Goal: Information Seeking & Learning: Learn about a topic

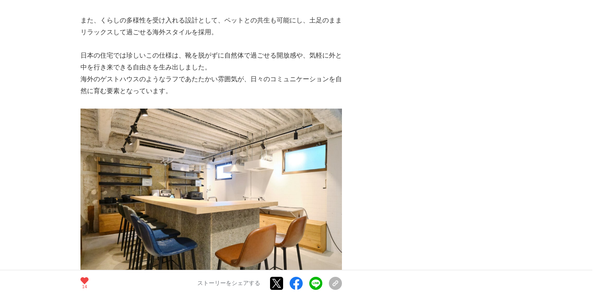
scroll to position [1998, 0]
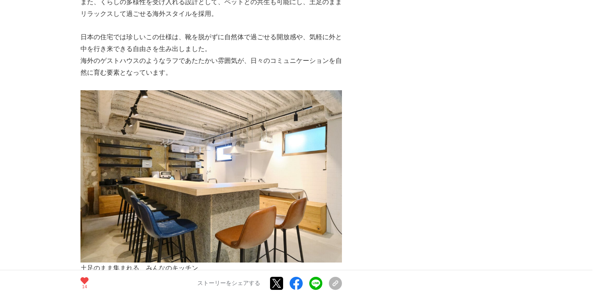
click at [212, 68] on p "海外のゲストハウスのようなラフであたたかい雰囲気が、日々のコミュニケーションを自然に育む要素となっています。" at bounding box center [212, 67] width 262 height 24
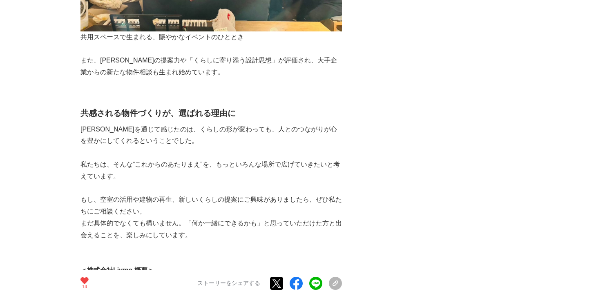
scroll to position [3410, 0]
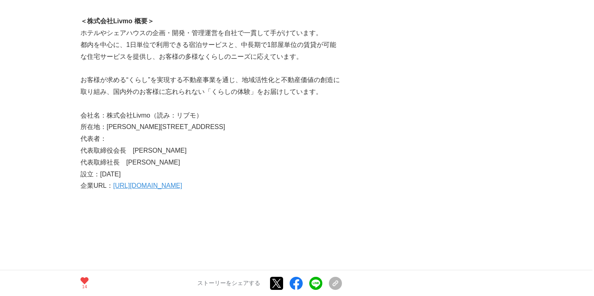
scroll to position [3813, 0]
